Goal: Task Accomplishment & Management: Use online tool/utility

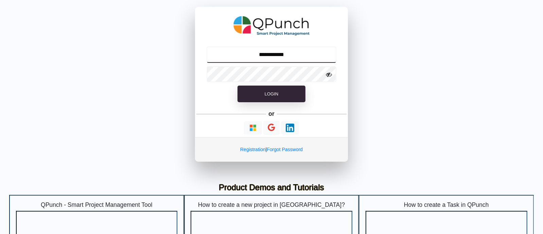
click at [281, 56] on input "**********" at bounding box center [272, 55] width 130 height 16
type input "**********"
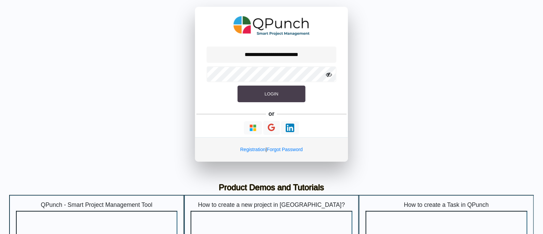
click at [255, 97] on button "Login" at bounding box center [272, 94] width 68 height 17
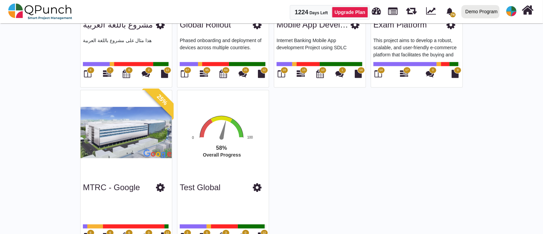
scroll to position [451, 0]
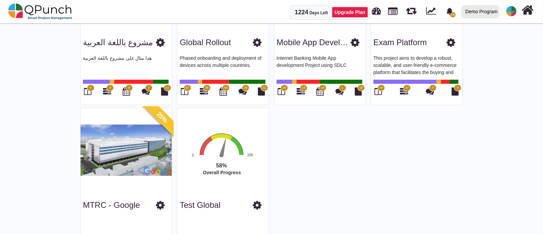
click at [511, 11] on img at bounding box center [512, 11] width 10 height 10
click at [474, 72] on link "Logout" at bounding box center [490, 69] width 59 height 10
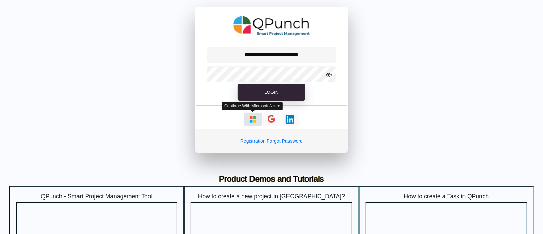
click at [254, 116] on img "button" at bounding box center [253, 119] width 9 height 9
type input "**********"
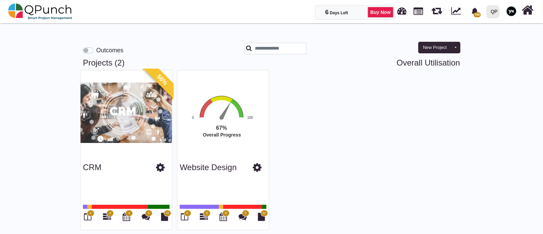
click at [492, 17] on div "QP" at bounding box center [494, 12] width 7 height 12
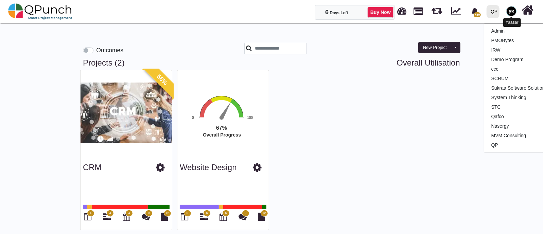
click at [510, 15] on img at bounding box center [512, 11] width 10 height 10
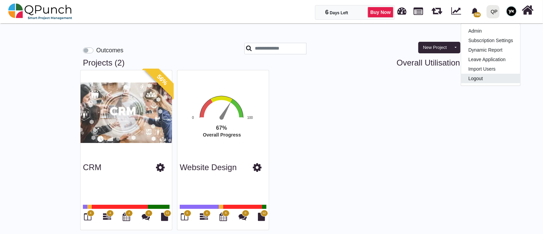
click at [481, 79] on link "Logout" at bounding box center [490, 79] width 59 height 10
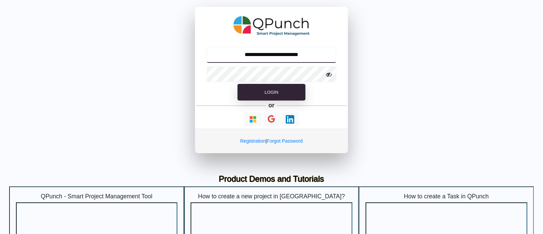
click at [318, 50] on input "**********" at bounding box center [272, 55] width 130 height 16
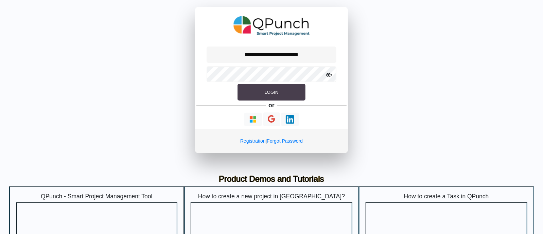
click at [291, 92] on button "Login" at bounding box center [272, 92] width 68 height 17
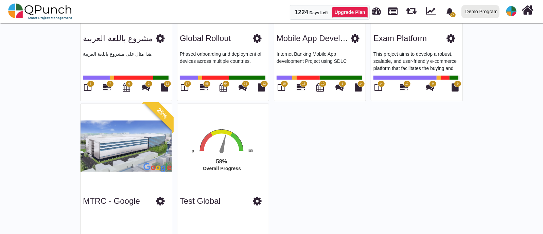
scroll to position [408, 0]
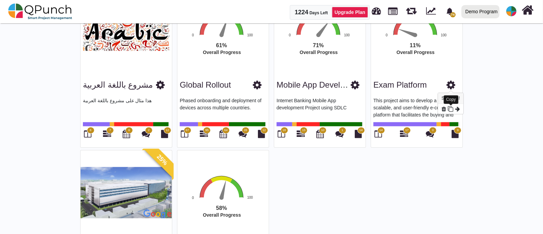
click at [451, 108] on icon at bounding box center [450, 108] width 5 height 5
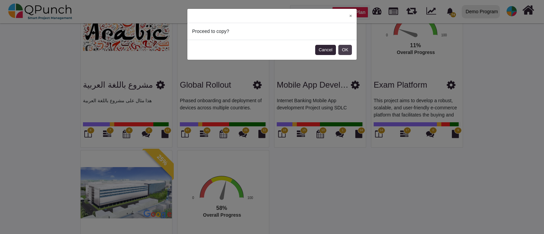
click at [345, 51] on button "OK" at bounding box center [345, 50] width 14 height 10
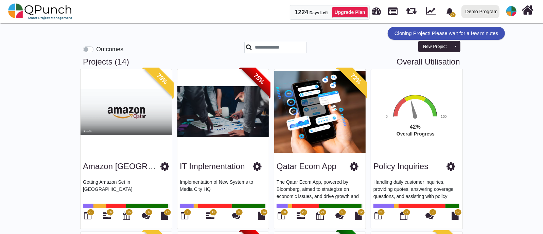
scroll to position [0, 0]
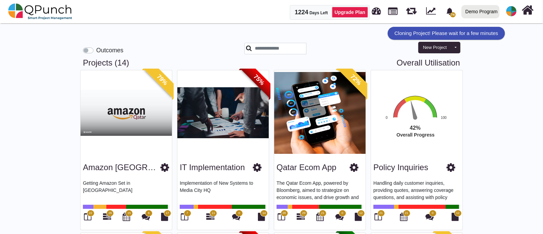
click at [410, 56] on div "New Project Toggle dropdown New Project Wiz New Program New P3.express" at bounding box center [417, 44] width 97 height 30
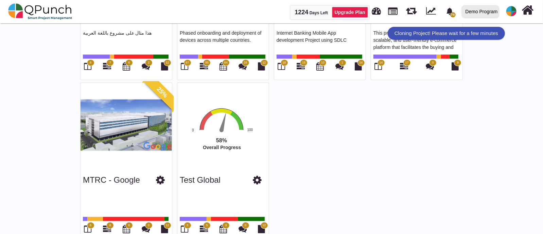
scroll to position [493, 0]
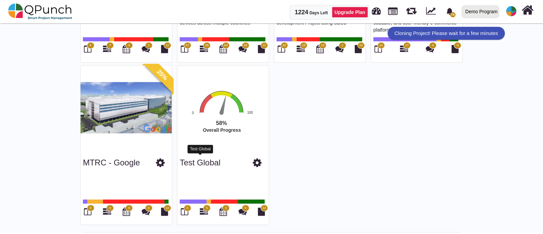
click at [192, 160] on link "Test Global" at bounding box center [200, 162] width 41 height 9
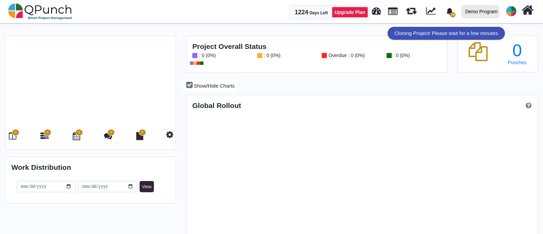
scroll to position [154, 350]
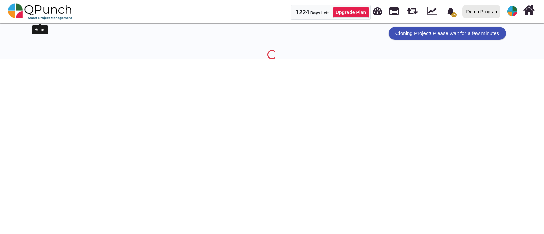
click at [28, 10] on img at bounding box center [40, 11] width 64 height 20
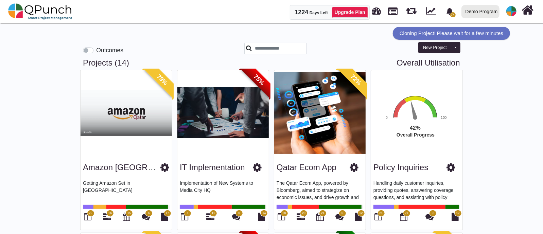
click at [417, 34] on div "Cloning Project! Please wait for a few minutes" at bounding box center [451, 33] width 117 height 13
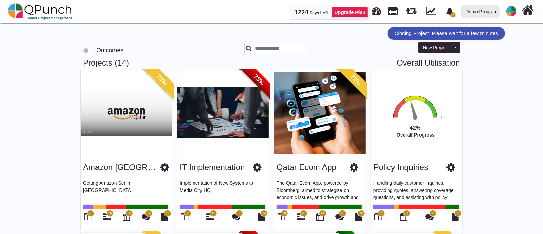
click at [161, 1] on nav "1224 Days Left Upgrade Plan 74 Notification Clear Home page layout Demo Support…" at bounding box center [271, 11] width 543 height 23
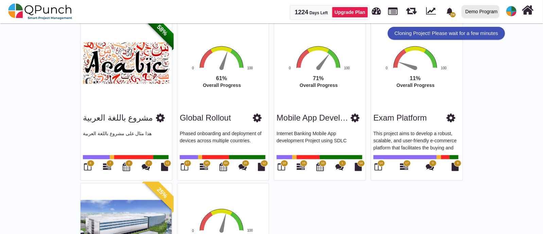
scroll to position [493, 0]
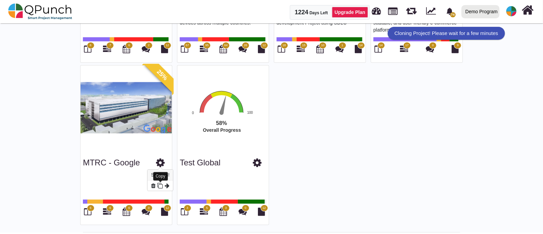
click at [163, 184] on icon at bounding box center [159, 185] width 5 height 5
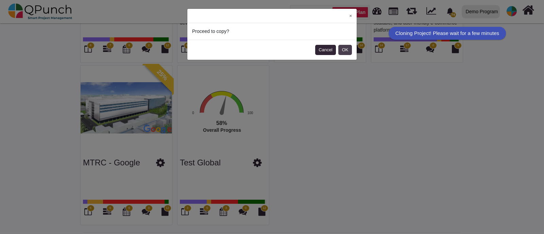
click at [349, 52] on button "OK" at bounding box center [345, 50] width 14 height 10
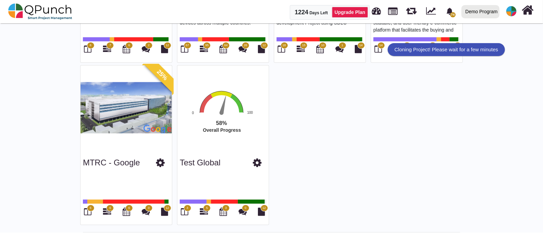
drag, startPoint x: 418, startPoint y: 32, endPoint x: 476, endPoint y: 29, distance: 58.6
click at [476, 29] on div "Cloning Project! Please wait for a few minutes" at bounding box center [498, 33] width 117 height 13
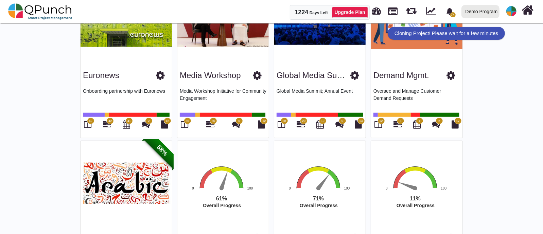
scroll to position [493, 0]
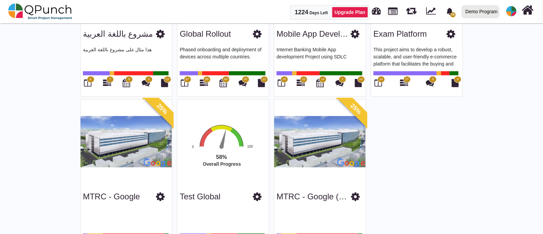
scroll to position [493, 0]
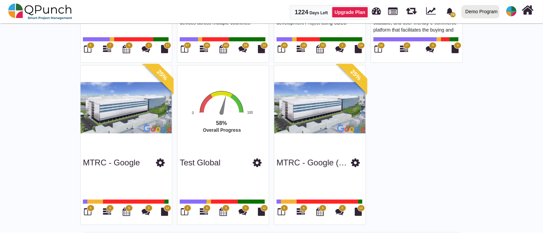
click at [303, 206] on span "6" at bounding box center [303, 208] width 7 height 7
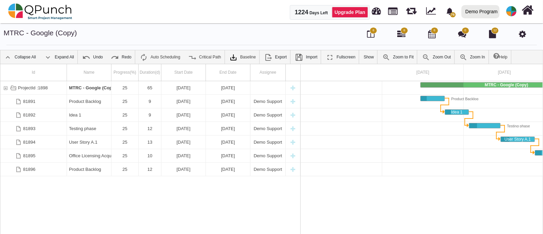
scroll to position [0, 85]
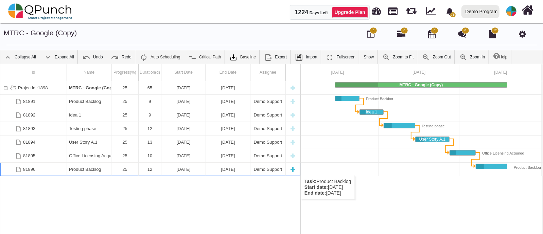
click at [94, 168] on div "Product Backlog" at bounding box center [89, 169] width 40 height 13
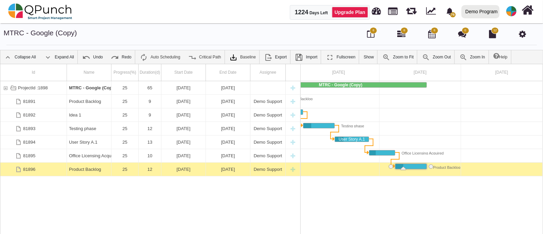
click at [94, 168] on div "Product Backlog" at bounding box center [89, 169] width 40 height 13
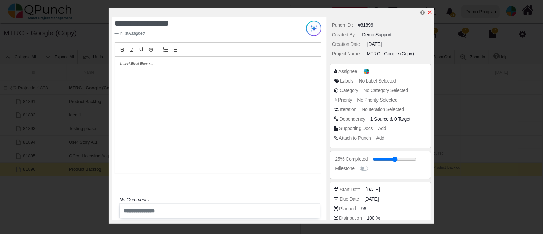
click at [432, 13] on icon "x" at bounding box center [429, 12] width 5 height 5
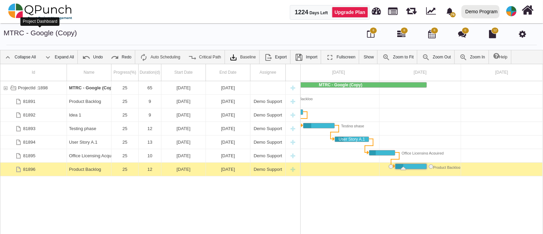
click at [50, 29] on link "MTRC - Google (Copy)" at bounding box center [40, 33] width 73 height 8
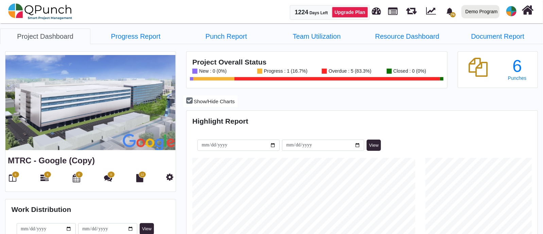
scroll to position [111, 116]
click at [160, 43] on link "Progress Report" at bounding box center [135, 37] width 90 height 16
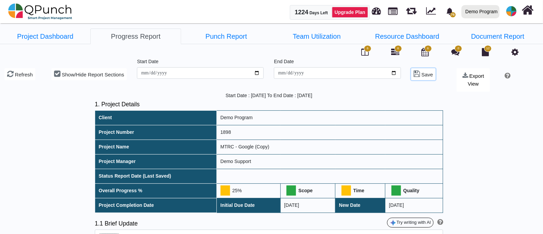
click at [416, 72] on icon at bounding box center [417, 73] width 6 height 7
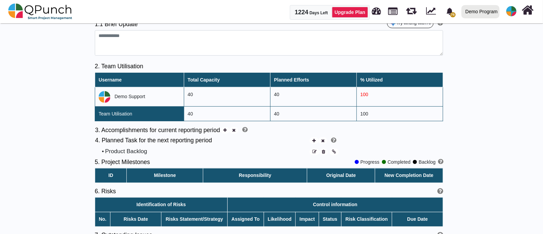
scroll to position [170, 0]
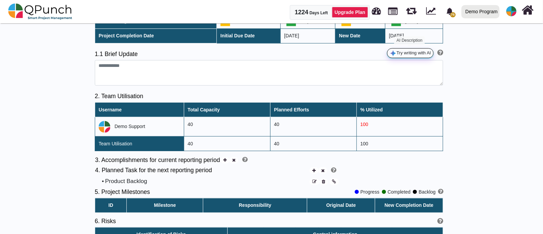
click at [410, 52] on button "Try writing with AI" at bounding box center [410, 53] width 47 height 10
type textarea "**********"
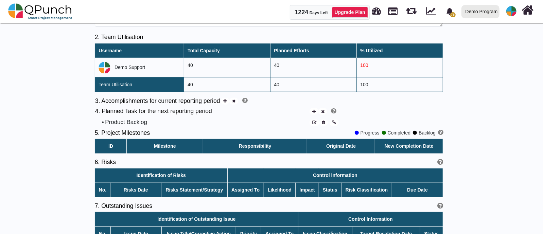
scroll to position [255, 0]
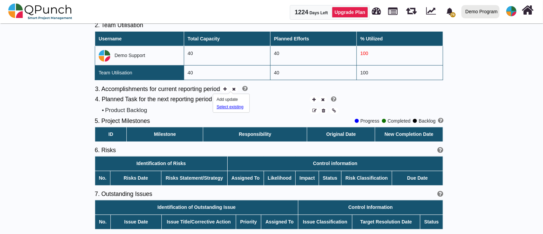
click at [228, 106] on div "Select existing" at bounding box center [231, 107] width 29 height 6
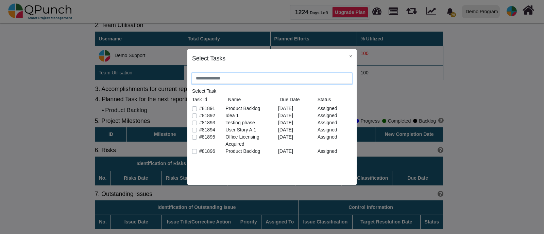
click at [235, 81] on input "search" at bounding box center [272, 79] width 160 height 12
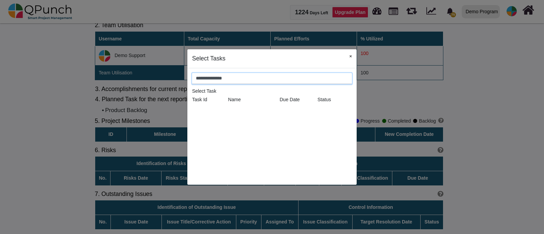
type input "**********"
click at [349, 58] on button "×" at bounding box center [350, 56] width 12 height 14
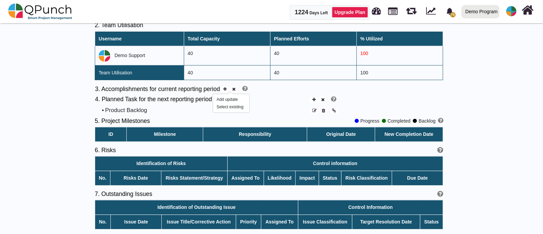
click at [228, 96] on div "Add update Select existing" at bounding box center [231, 103] width 36 height 18
click at [228, 98] on div "Add update" at bounding box center [229, 100] width 24 height 6
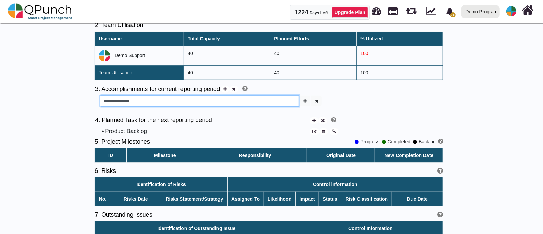
click at [196, 102] on input "**********" at bounding box center [199, 102] width 199 height 12
click at [110, 98] on input "**********" at bounding box center [199, 102] width 199 height 12
type input "**********"
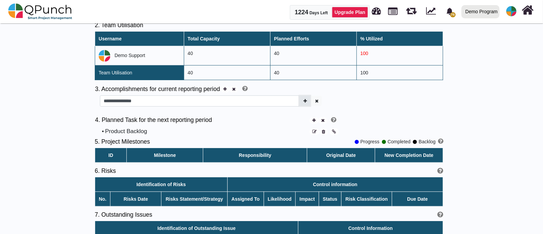
click at [308, 103] on button "button" at bounding box center [305, 101] width 11 height 10
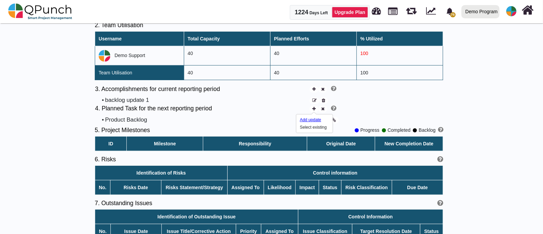
click at [306, 121] on div "Add update" at bounding box center [312, 120] width 24 height 6
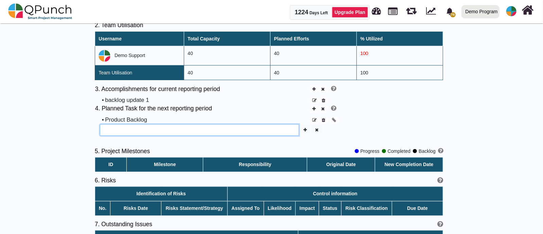
click at [214, 130] on input "text" at bounding box center [199, 130] width 199 height 12
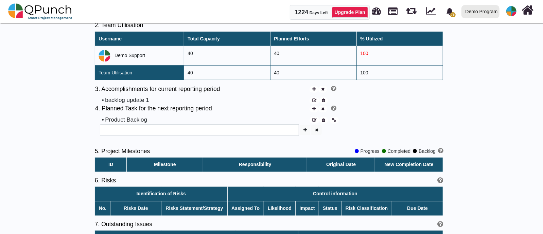
click at [125, 117] on div "Product Backlog" at bounding box center [207, 120] width 204 height 9
click at [129, 138] on fieldset at bounding box center [269, 132] width 349 height 16
click at [129, 136] on fieldset at bounding box center [269, 132] width 349 height 16
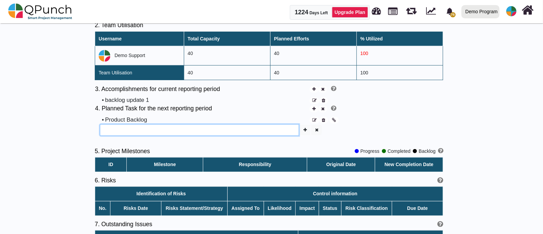
click at [132, 128] on input "text" at bounding box center [199, 130] width 199 height 12
type input "*******"
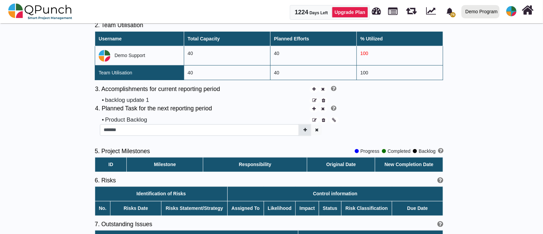
click at [305, 127] on button "button" at bounding box center [305, 130] width 11 height 10
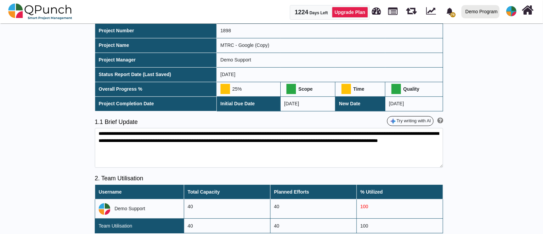
scroll to position [0, 0]
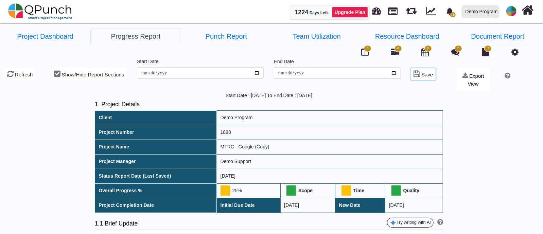
click at [416, 73] on icon at bounding box center [417, 73] width 6 height 7
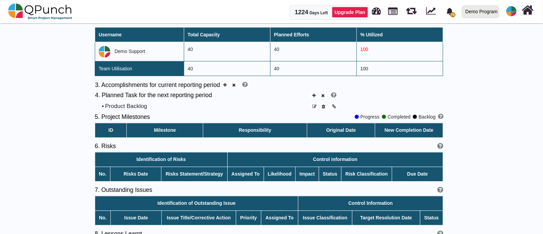
scroll to position [255, 0]
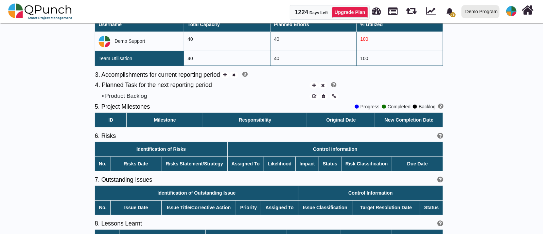
click at [227, 83] on h5 "4. Planned Task for the next reporting period" at bounding box center [202, 85] width 214 height 7
click at [228, 84] on div "Add update" at bounding box center [229, 85] width 24 height 6
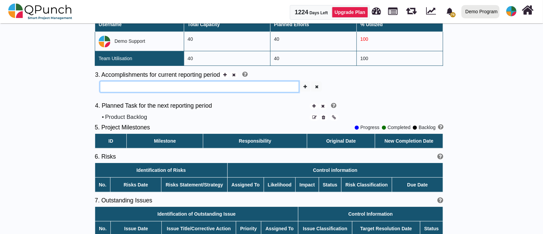
click at [201, 84] on input "text" at bounding box center [199, 87] width 199 height 12
click at [118, 115] on div "Product Backlog" at bounding box center [207, 117] width 204 height 9
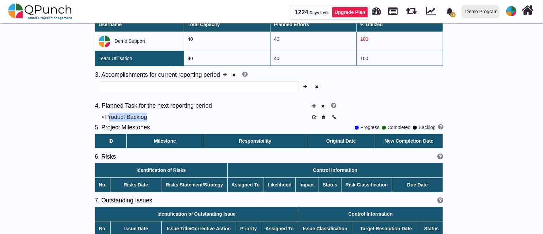
click at [118, 115] on div "Product Backlog" at bounding box center [207, 117] width 204 height 9
copy tr "Product Backlog"
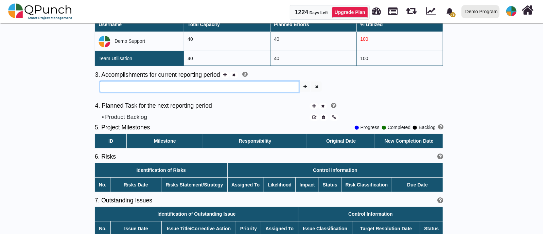
click at [132, 88] on input "text" at bounding box center [199, 87] width 199 height 12
paste input "**********"
type input "**********"
click at [307, 89] on button "button" at bounding box center [305, 87] width 11 height 10
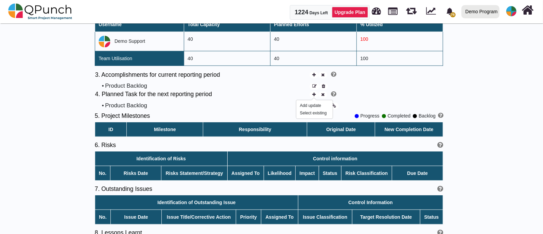
click at [316, 95] on icon at bounding box center [313, 94] width 3 height 4
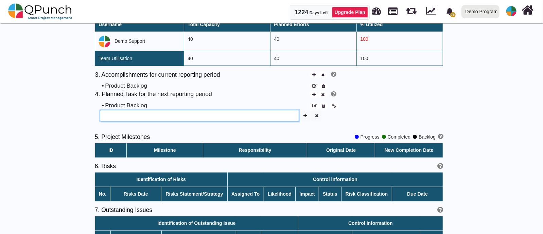
click at [223, 116] on input "text" at bounding box center [199, 116] width 199 height 12
paste input "**********"
type input "**********"
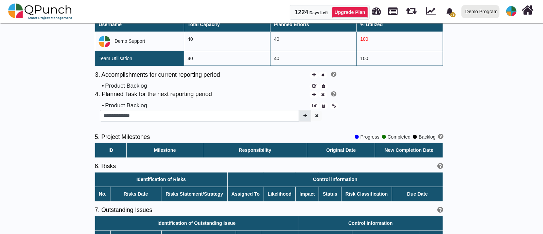
click at [304, 117] on icon "button" at bounding box center [305, 116] width 3 height 4
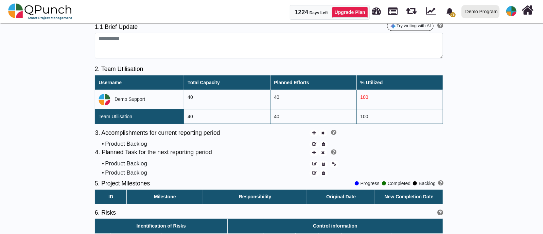
scroll to position [0, 0]
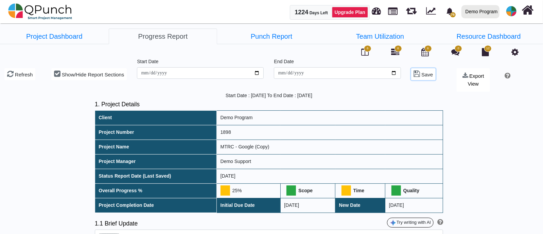
click at [417, 73] on icon at bounding box center [417, 73] width 6 height 7
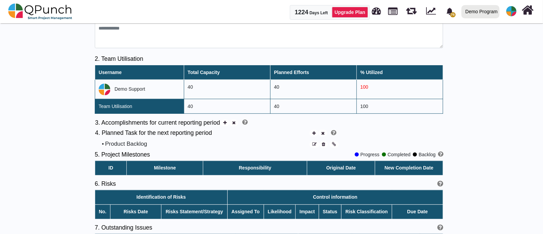
scroll to position [213, 0]
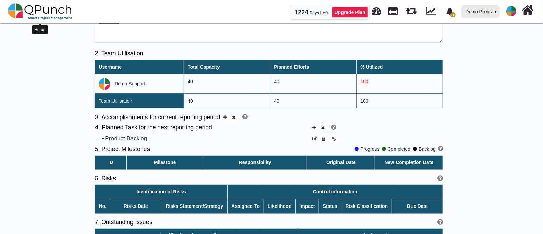
click at [17, 4] on img at bounding box center [40, 11] width 64 height 20
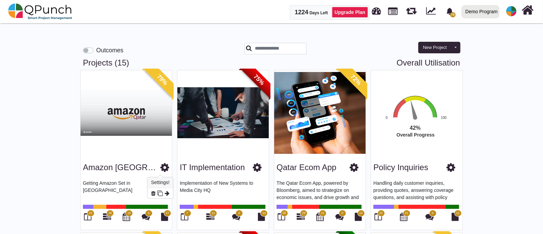
click at [160, 169] on icon at bounding box center [164, 168] width 9 height 10
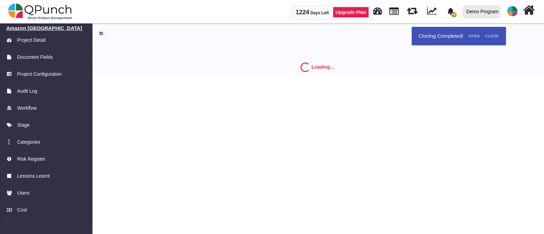
click at [17, 30] on h6 "Amazon [GEOGRAPHIC_DATA]" at bounding box center [46, 28] width 80 height 6
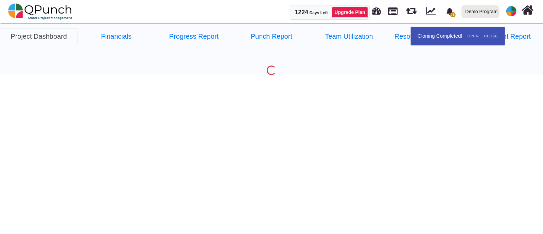
click at [492, 38] on link "Close" at bounding box center [491, 36] width 19 height 11
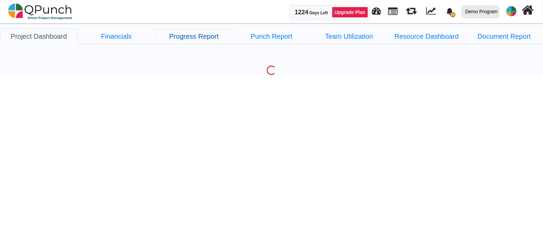
click at [190, 38] on link "Progress Report" at bounding box center [194, 37] width 78 height 16
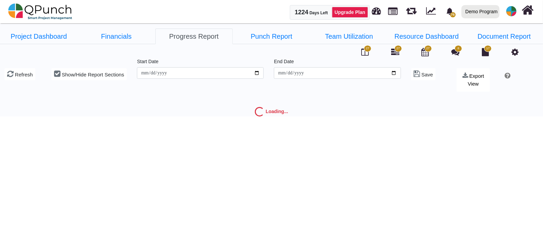
type input "**********"
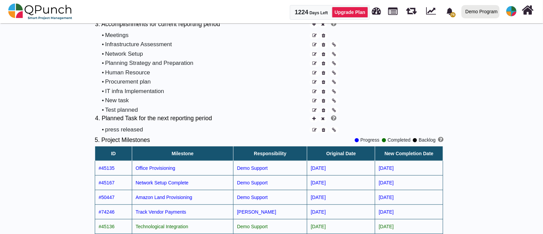
scroll to position [297, 0]
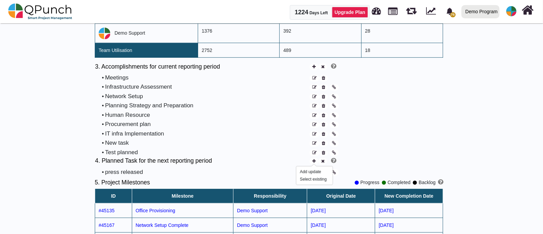
click at [314, 159] on icon at bounding box center [313, 161] width 3 height 4
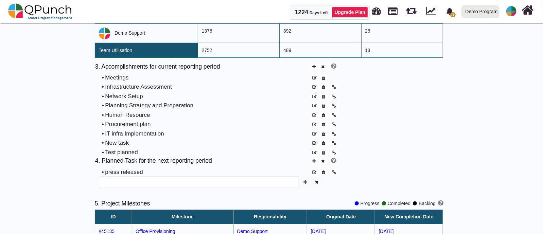
drag, startPoint x: 255, startPoint y: 174, endPoint x: 250, endPoint y: 180, distance: 7.5
click at [253, 175] on div "press released" at bounding box center [207, 172] width 204 height 9
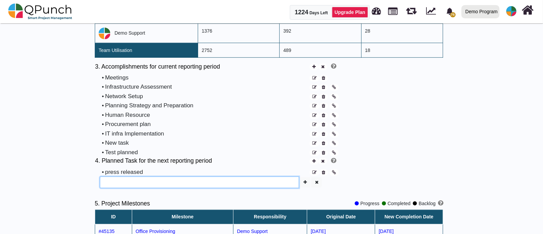
click at [247, 183] on input "text" at bounding box center [199, 183] width 199 height 12
type input "*****"
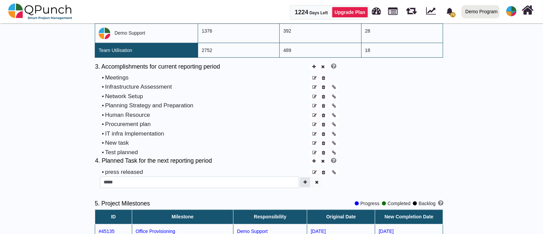
click at [305, 184] on button "button" at bounding box center [305, 183] width 11 height 10
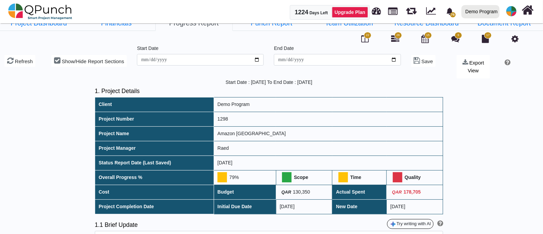
scroll to position [0, 0]
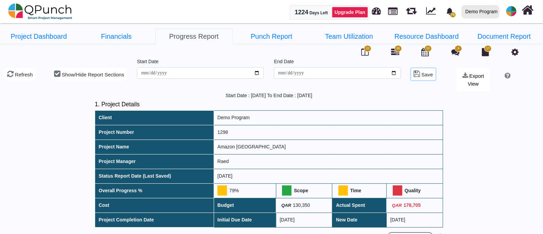
click at [417, 78] on button "Save" at bounding box center [423, 74] width 25 height 12
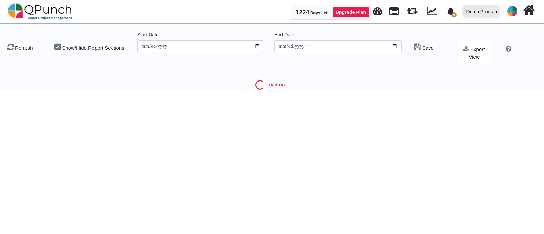
type input "**********"
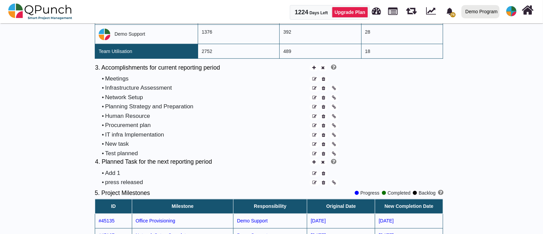
scroll to position [255, 0]
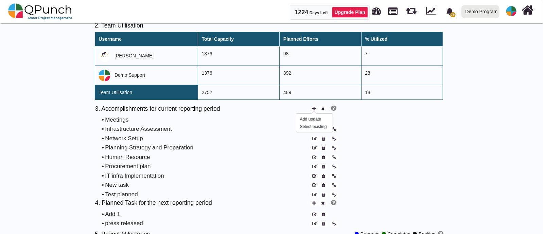
click at [315, 108] on icon at bounding box center [313, 109] width 3 height 4
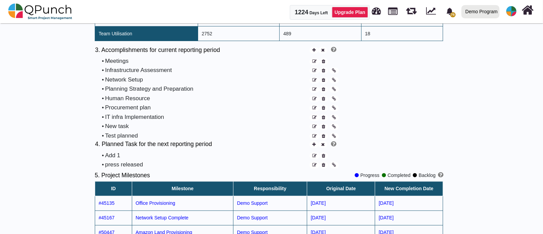
scroll to position [297, 0]
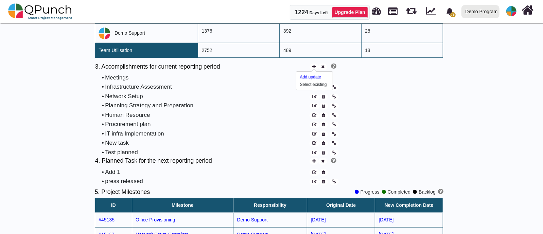
click at [312, 75] on div "Add update" at bounding box center [312, 77] width 24 height 6
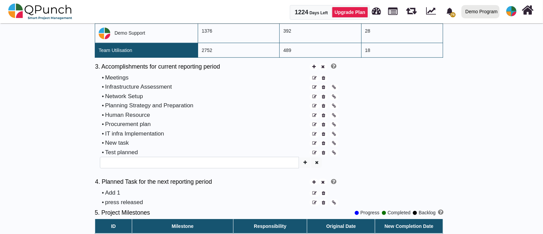
click at [171, 169] on fieldset at bounding box center [269, 165] width 349 height 16
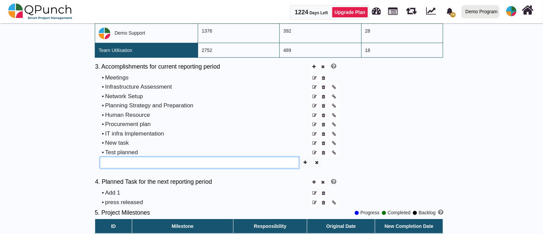
click at [169, 160] on input "text" at bounding box center [199, 163] width 199 height 12
paste input "**********"
type input "**********"
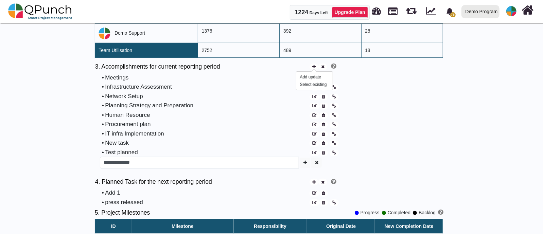
click at [311, 66] on span at bounding box center [314, 67] width 9 height 7
click at [315, 65] on icon at bounding box center [313, 67] width 3 height 4
click at [304, 158] on button "button" at bounding box center [305, 163] width 11 height 10
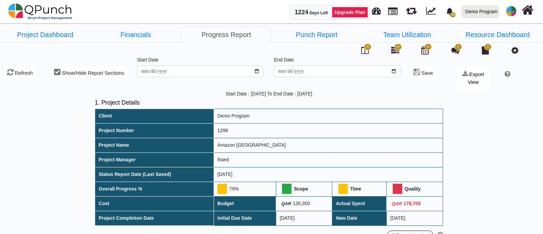
scroll to position [0, 0]
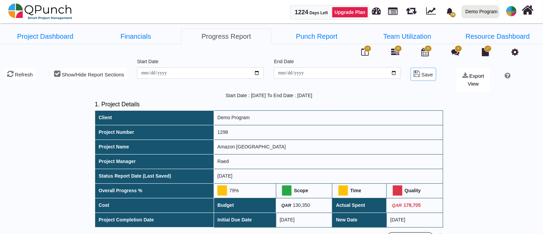
click at [420, 74] on icon at bounding box center [417, 73] width 6 height 7
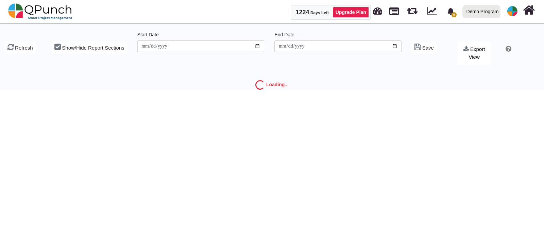
type input "**********"
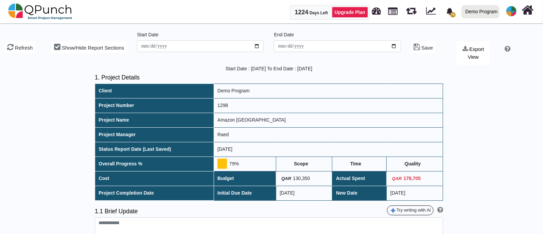
type textarea "**********"
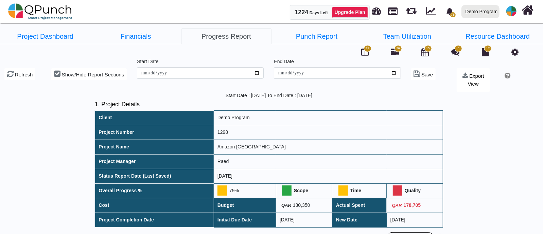
click at [229, 198] on th "Budget" at bounding box center [245, 205] width 62 height 15
click at [517, 52] on icon at bounding box center [515, 52] width 7 height 8
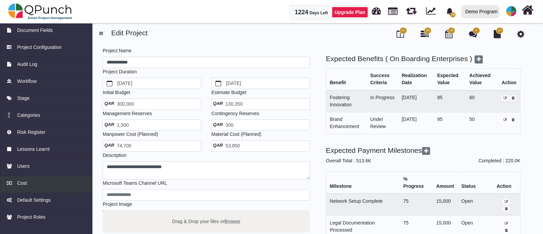
scroll to position [48, 0]
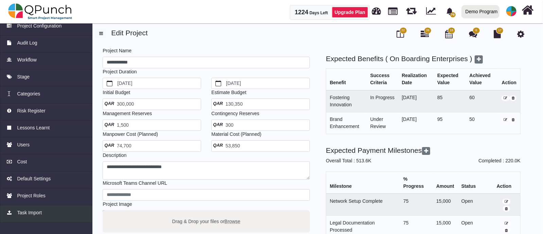
click at [32, 210] on span "Task Import" at bounding box center [29, 212] width 24 height 7
click at [53, 210] on div "Task Import" at bounding box center [46, 212] width 80 height 7
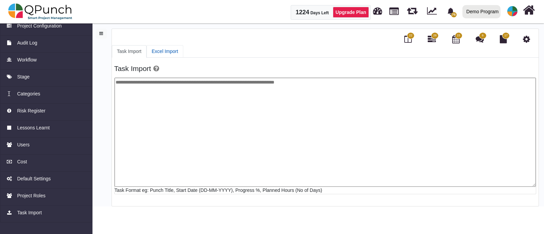
click at [163, 51] on link "Excel Import" at bounding box center [165, 51] width 37 height 13
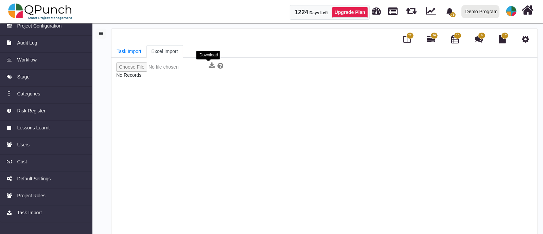
click at [209, 65] on icon at bounding box center [212, 66] width 6 height 7
click at [218, 66] on icon at bounding box center [221, 66] width 6 height 7
click at [432, 41] on icon at bounding box center [431, 39] width 8 height 8
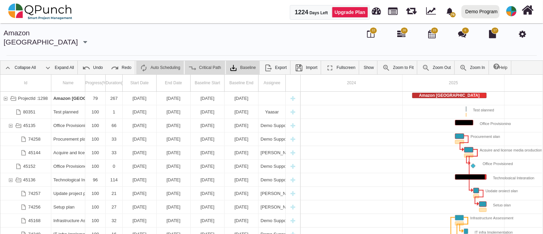
scroll to position [0, 65]
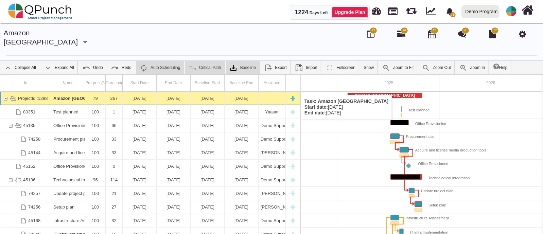
click at [292, 92] on div "New task" at bounding box center [293, 98] width 10 height 13
select select "*"
select select "****"
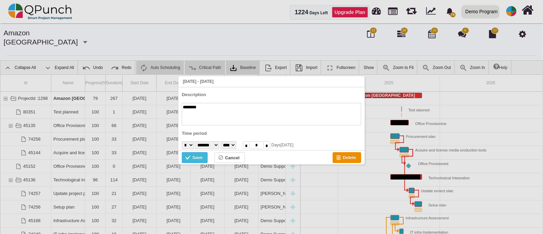
click at [189, 157] on div "Save" at bounding box center [188, 158] width 7 height 7
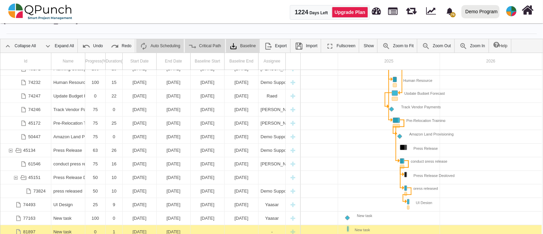
scroll to position [212, 0]
click at [294, 225] on div "New task" at bounding box center [293, 231] width 10 height 13
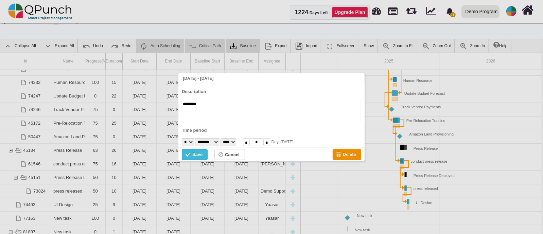
click at [188, 156] on div "Save" at bounding box center [188, 155] width 7 height 7
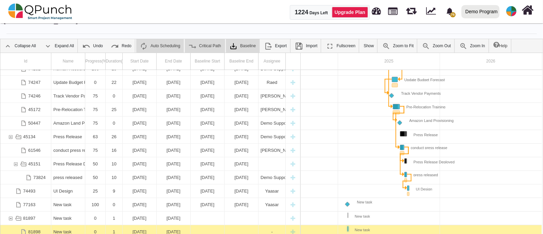
scroll to position [225, 0]
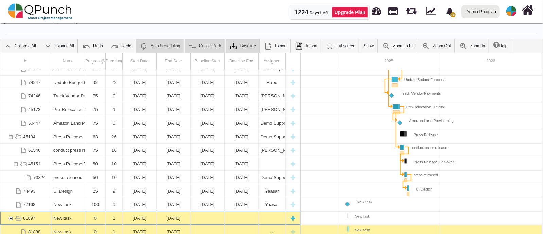
click at [60, 212] on div "New task" at bounding box center [68, 218] width 30 height 13
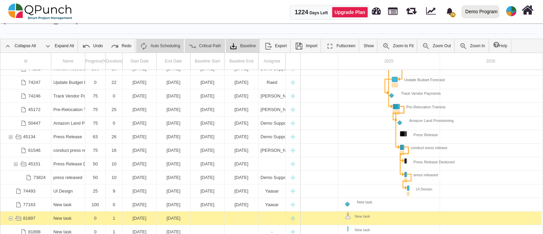
click at [60, 212] on div "New task" at bounding box center [68, 218] width 30 height 13
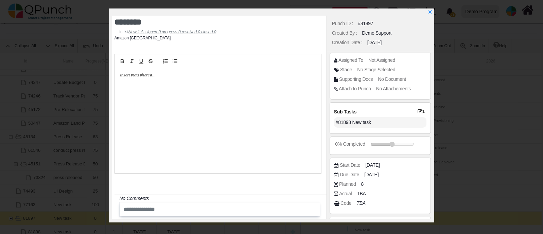
click at [427, 10] on div at bounding box center [273, 12] width 322 height 7
click at [430, 13] on icon "x" at bounding box center [430, 13] width 4 height 4
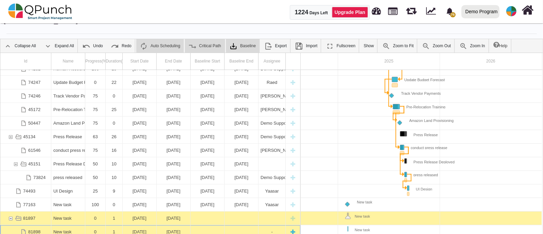
click at [81, 225] on div "New task" at bounding box center [68, 231] width 30 height 13
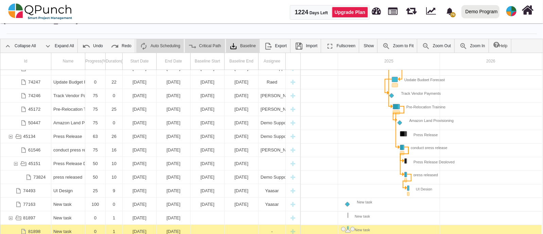
click at [81, 225] on div "New task" at bounding box center [68, 231] width 30 height 13
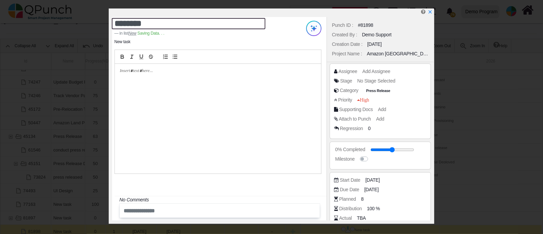
click at [145, 25] on textarea "********" at bounding box center [189, 23] width 154 height 11
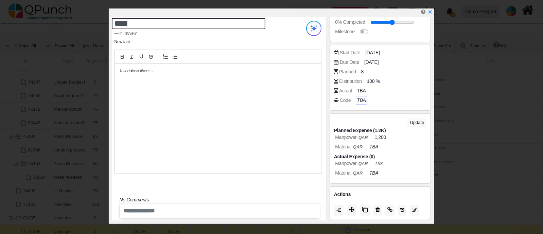
type textarea "****"
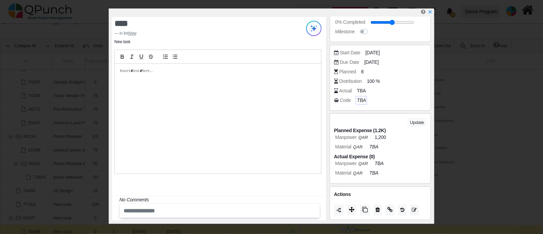
click at [357, 101] on icon "TBA" at bounding box center [361, 100] width 9 height 5
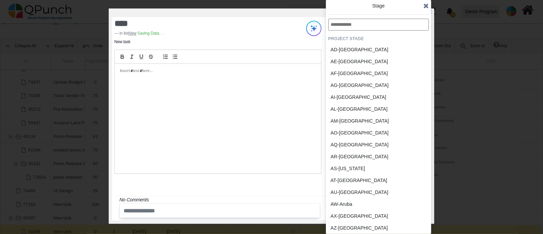
click at [359, 97] on div "AI-[GEOGRAPHIC_DATA]" at bounding box center [362, 97] width 63 height 7
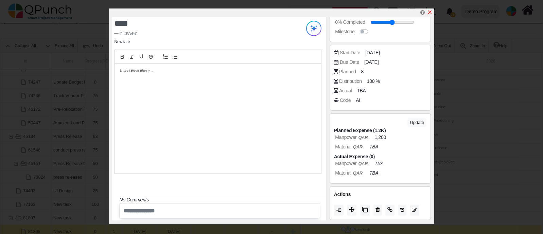
click at [432, 11] on icon "x" at bounding box center [429, 12] width 5 height 5
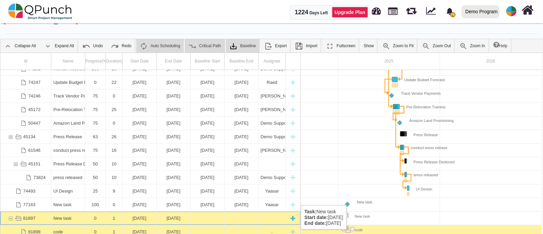
click at [54, 212] on div "New task" at bounding box center [68, 218] width 30 height 13
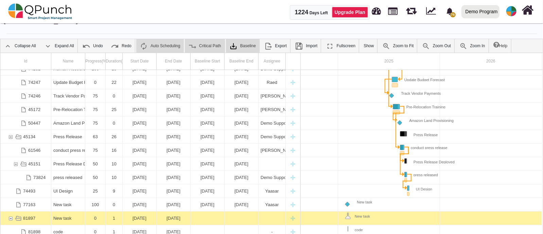
click at [54, 212] on div "New task" at bounding box center [68, 218] width 30 height 13
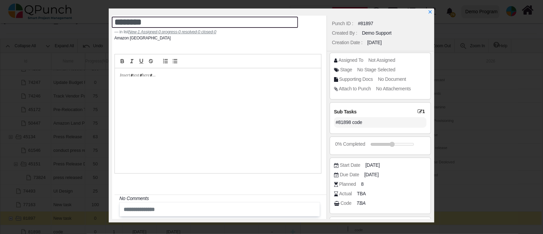
click at [216, 22] on textarea "********" at bounding box center [205, 22] width 186 height 11
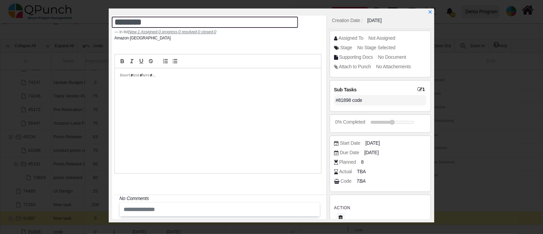
scroll to position [31, 0]
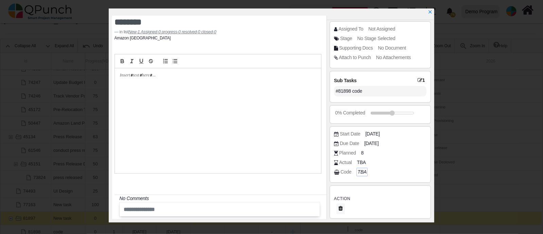
click at [362, 174] on icon "TBA" at bounding box center [362, 171] width 9 height 5
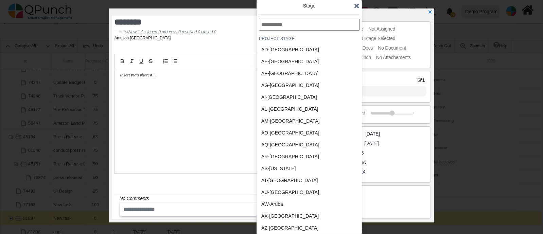
click at [307, 196] on div "AU-[GEOGRAPHIC_DATA]" at bounding box center [292, 192] width 63 height 7
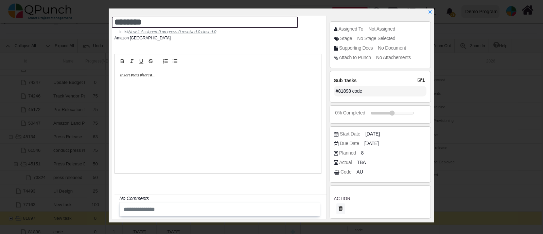
click at [167, 24] on textarea "********" at bounding box center [205, 22] width 186 height 11
type textarea "*********"
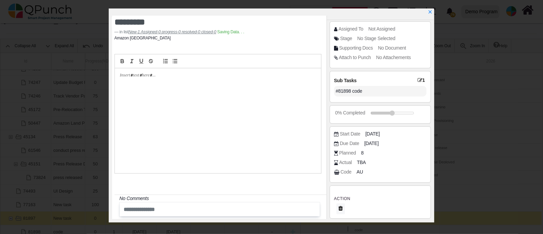
click at [238, 40] on ul "Amazon [GEOGRAPHIC_DATA]" at bounding box center [218, 38] width 207 height 6
click at [432, 12] on icon "x" at bounding box center [430, 13] width 4 height 4
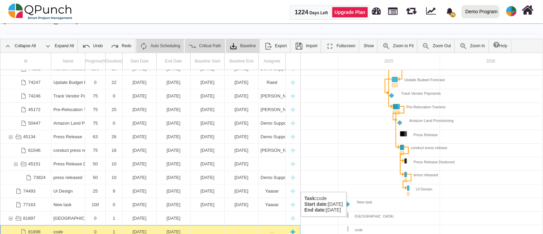
click at [138, 225] on div "[DATE]" at bounding box center [140, 231] width 30 height 13
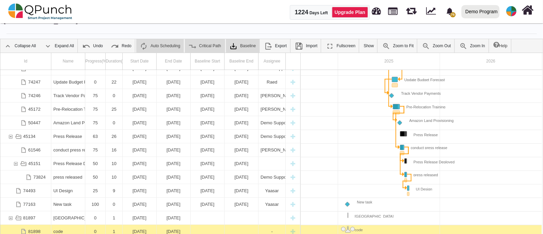
click at [138, 225] on div "[DATE]" at bounding box center [140, 231] width 30 height 13
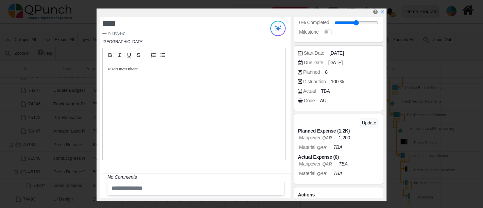
scroll to position [37, 0]
drag, startPoint x: 384, startPoint y: 13, endPoint x: 286, endPoint y: 51, distance: 105.6
click at [384, 13] on icon "x" at bounding box center [382, 12] width 5 height 5
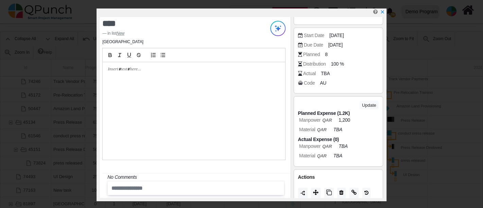
scroll to position [163, 0]
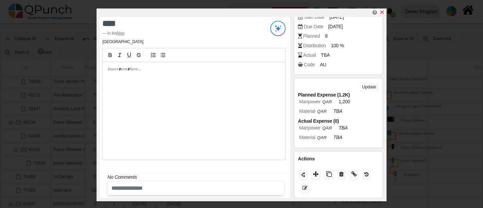
click at [383, 10] on icon "x" at bounding box center [381, 12] width 5 height 5
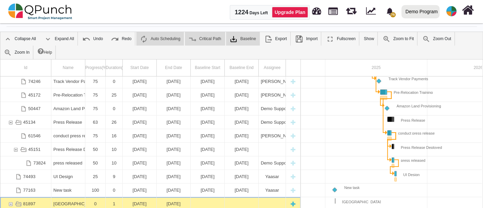
click at [57, 197] on div "[GEOGRAPHIC_DATA]" at bounding box center [68, 203] width 30 height 13
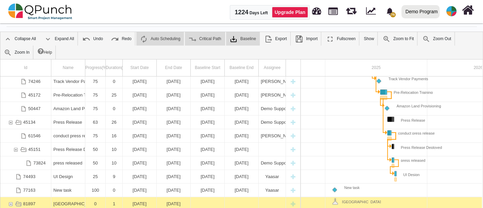
click at [57, 197] on div "[GEOGRAPHIC_DATA]" at bounding box center [68, 203] width 30 height 13
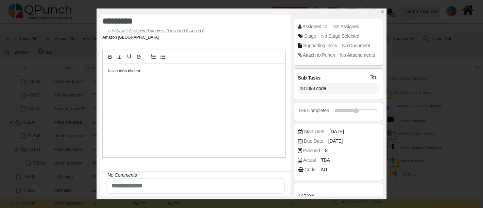
scroll to position [53, 0]
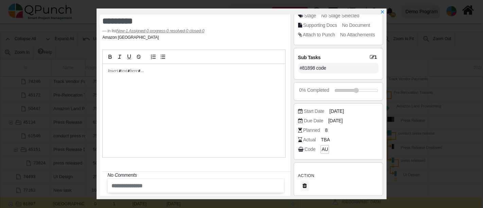
click at [323, 149] on span "AU" at bounding box center [325, 149] width 6 height 7
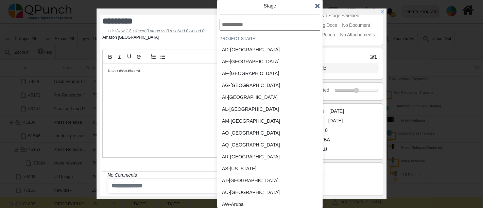
click at [299, 124] on div "AM-[GEOGRAPHIC_DATA]" at bounding box center [270, 121] width 101 height 12
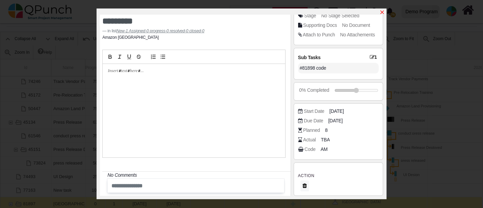
click at [384, 12] on icon "x" at bounding box center [381, 12] width 5 height 5
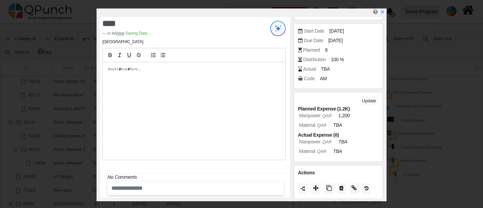
scroll to position [150, 0]
